Goal: Information Seeking & Learning: Learn about a topic

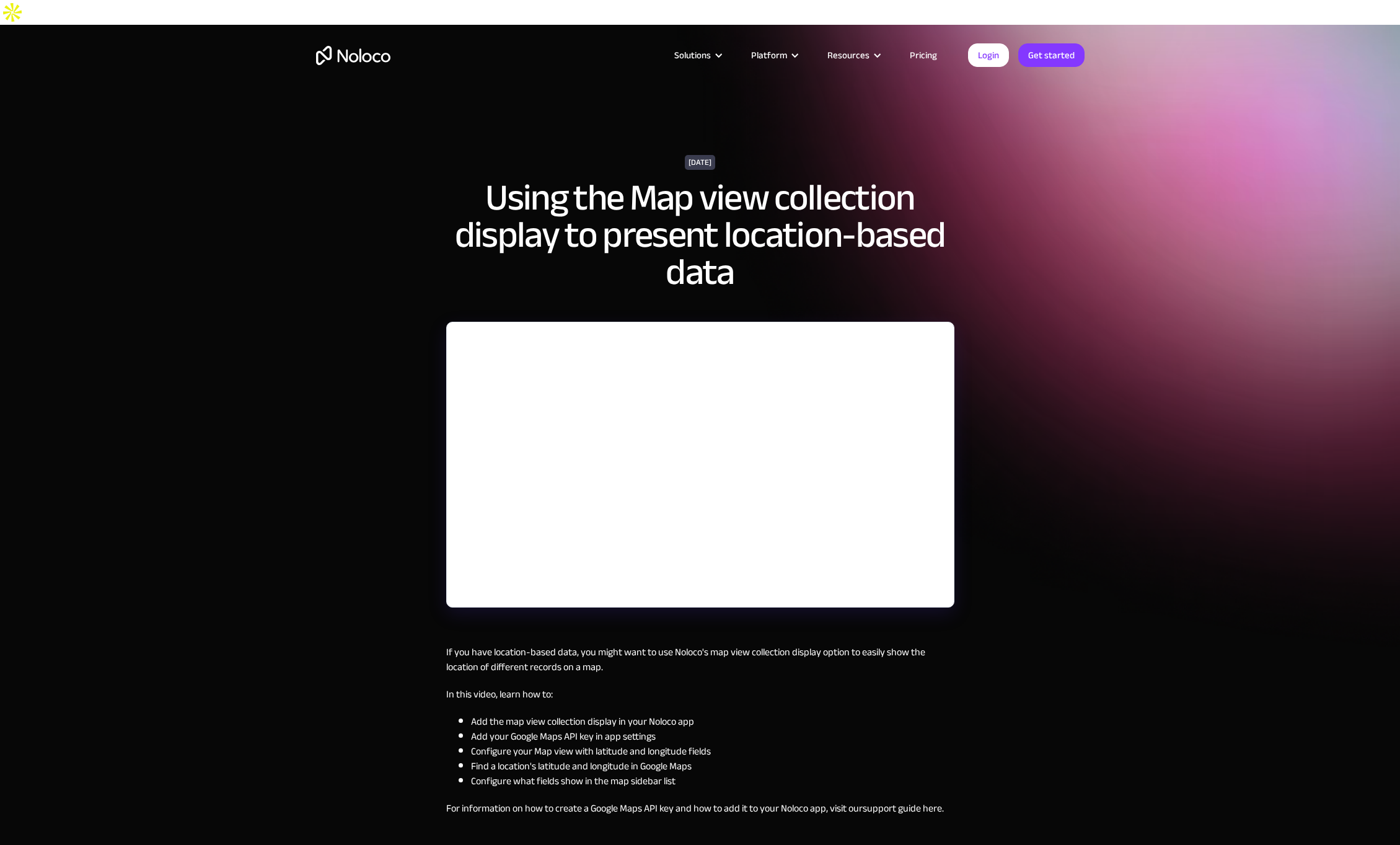
click at [919, 54] on link "Pricing" at bounding box center [923, 54] width 58 height 16
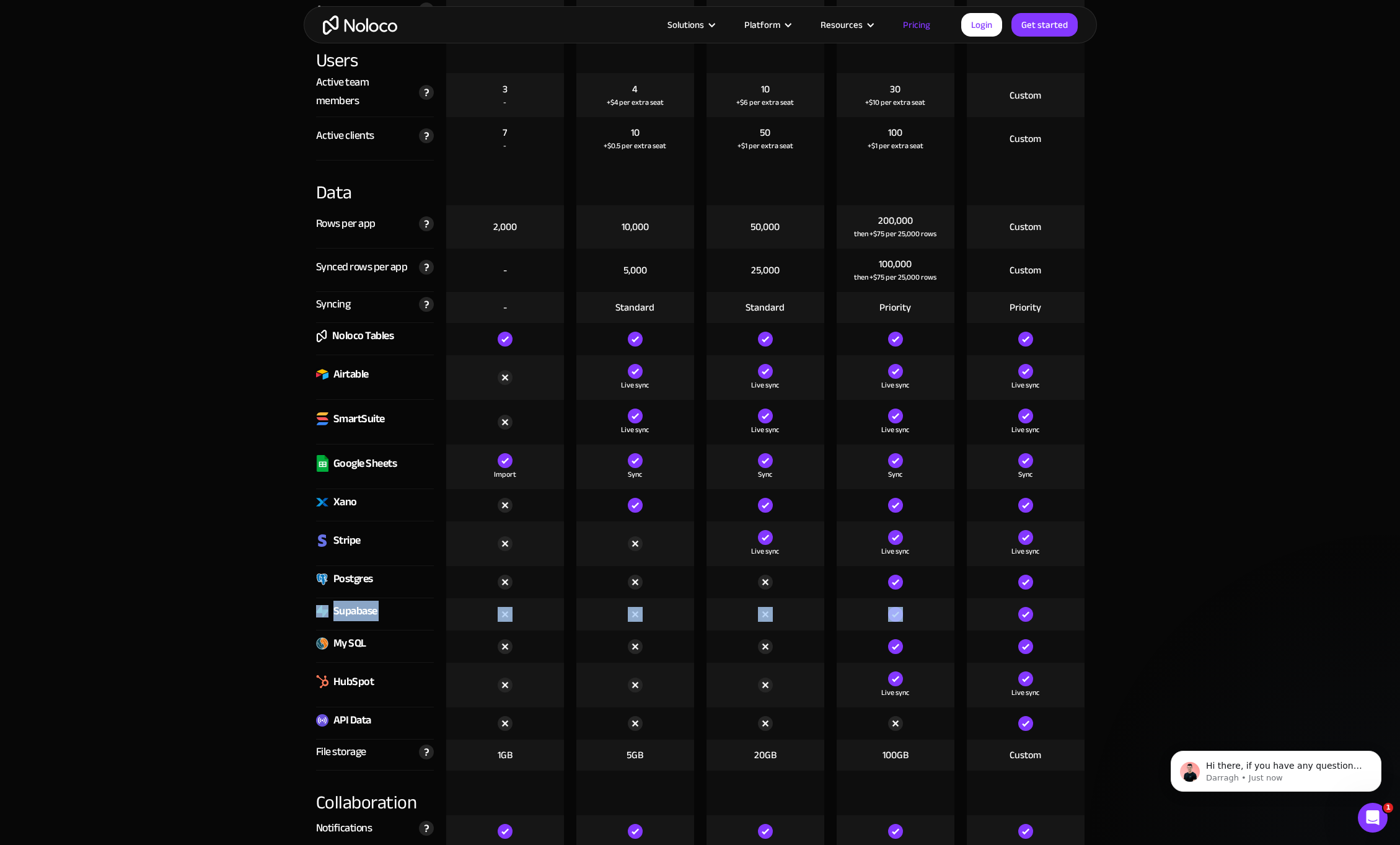
drag, startPoint x: 295, startPoint y: 584, endPoint x: 925, endPoint y: 589, distance: 630.0
